Goal: Find specific page/section: Find specific page/section

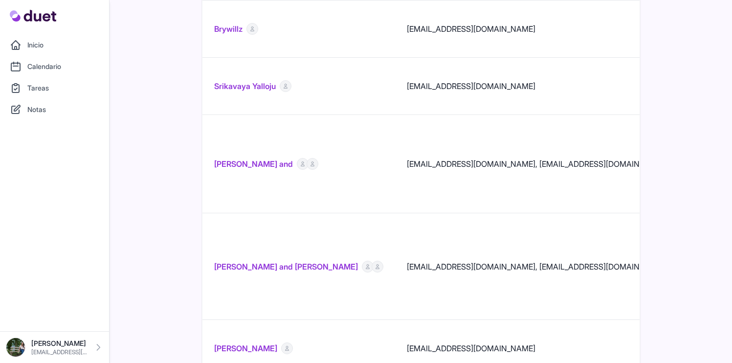
click at [298, 261] on link "Sahara Jena and Vanessa brown" at bounding box center [286, 267] width 144 height 12
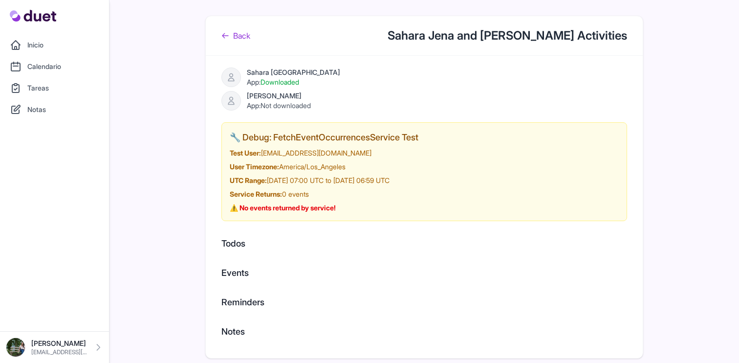
click at [245, 39] on link "Back" at bounding box center [236, 36] width 29 height 12
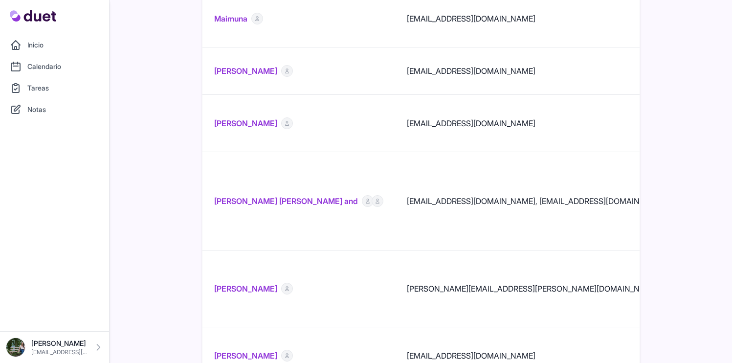
scroll to position [1144, 0]
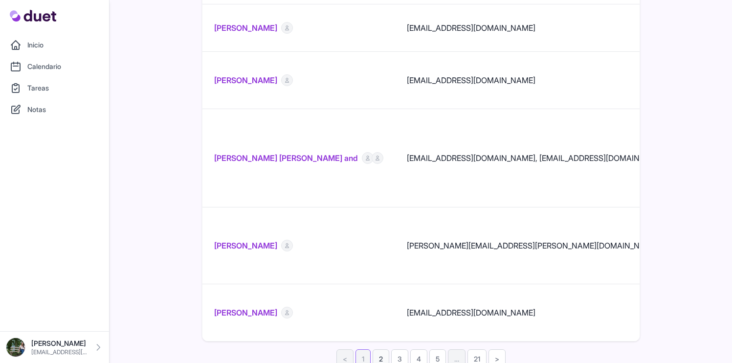
click at [381, 349] on link "2" at bounding box center [381, 358] width 17 height 19
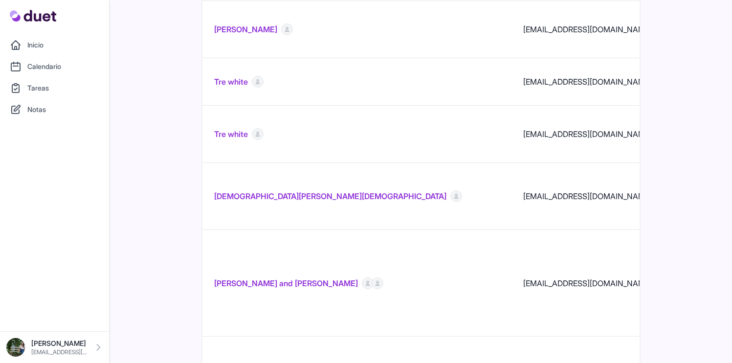
scroll to position [1026, 0]
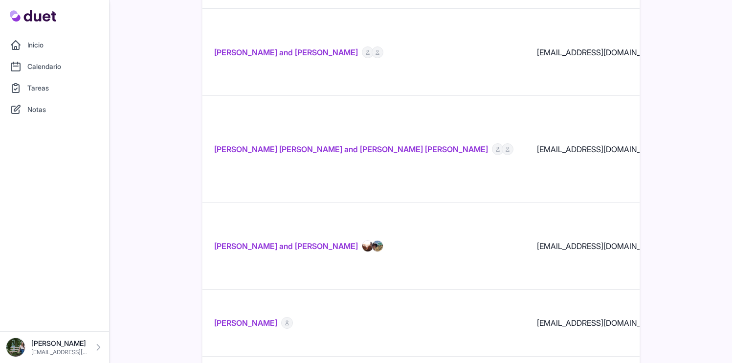
scroll to position [411, 0]
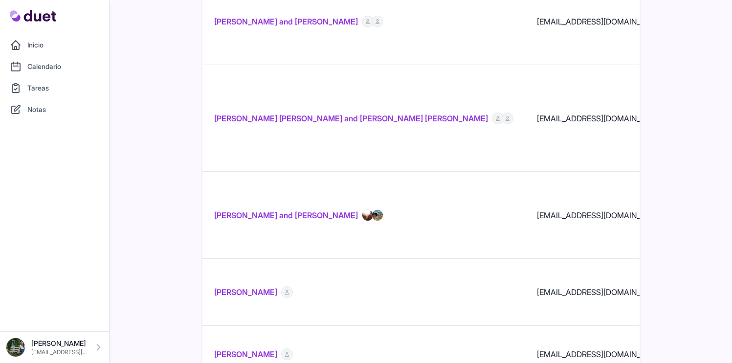
click at [310, 209] on link "Catarina Vieira and Tiago Pinho" at bounding box center [286, 215] width 144 height 12
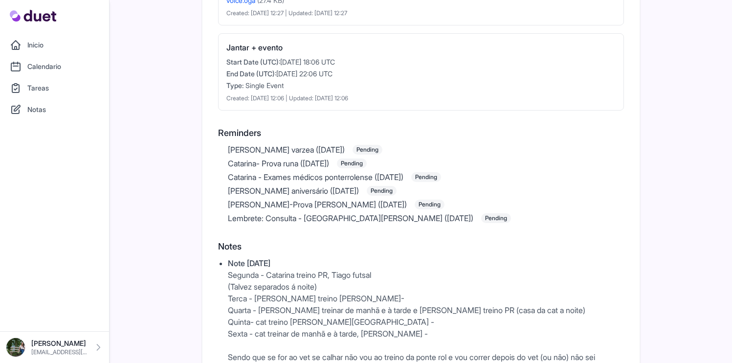
scroll to position [538, 0]
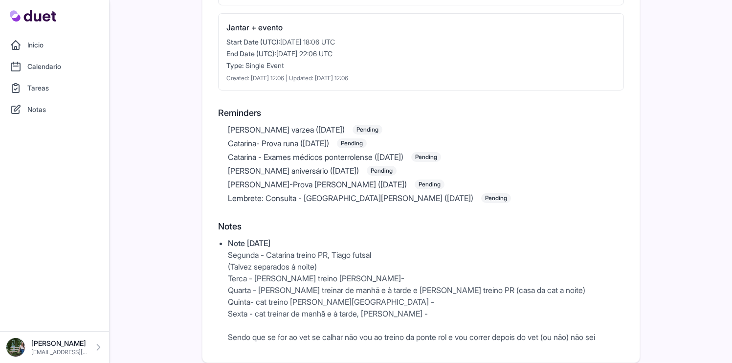
click at [542, 317] on p "Sexta - cat treinar de manhã e à tarde, Tiago -" at bounding box center [426, 314] width 396 height 12
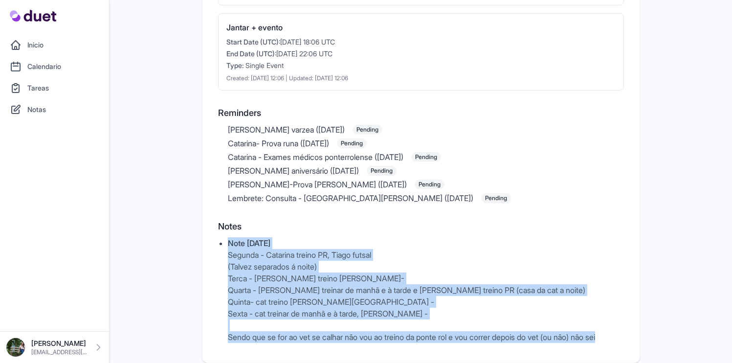
drag, startPoint x: 623, startPoint y: 334, endPoint x: 197, endPoint y: 234, distance: 437.0
copy li "Note Monday, September 22 Segunda - Catarina treino PR, Tiago futsal (Talvez se…"
